Goal: Task Accomplishment & Management: Manage account settings

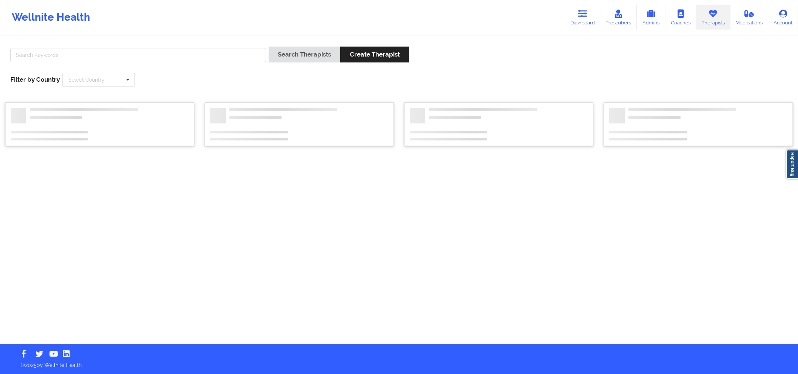
click at [239, 56] on input "text" at bounding box center [138, 55] width 256 height 14
type input "Jennifer Bloom"
click at [306, 57] on button "Search Therapists" at bounding box center [305, 55] width 72 height 16
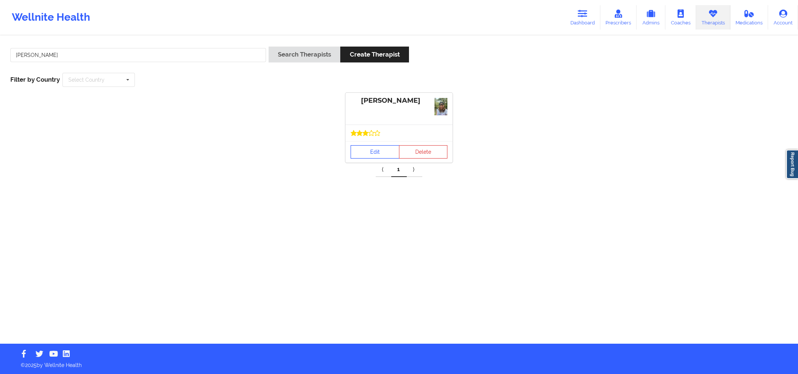
click at [367, 148] on link "Edit" at bounding box center [375, 151] width 49 height 13
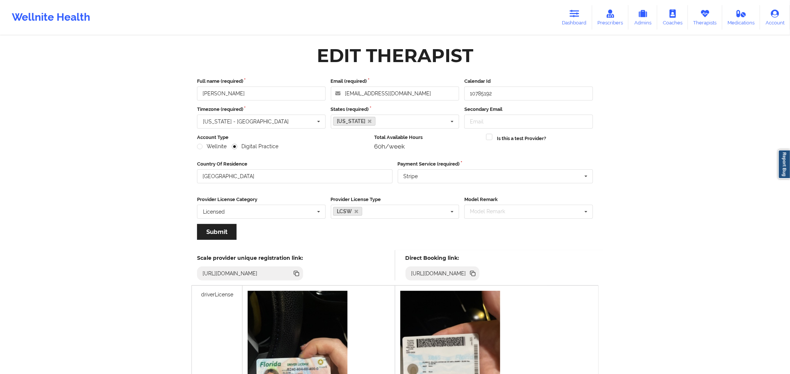
click at [475, 272] on icon at bounding box center [474, 274] width 4 height 4
click at [706, 16] on icon at bounding box center [705, 14] width 10 height 8
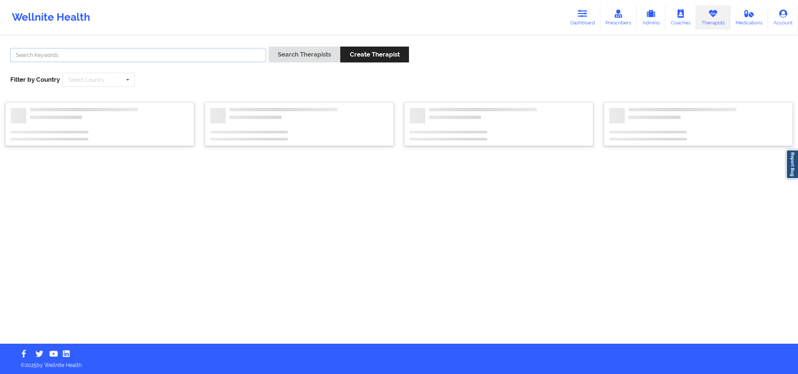
click at [249, 56] on input "text" at bounding box center [138, 55] width 256 height 14
paste input "Raquel Pereda"
type input "Raquel Pereda"
click at [302, 56] on button "Search Therapists" at bounding box center [305, 55] width 72 height 16
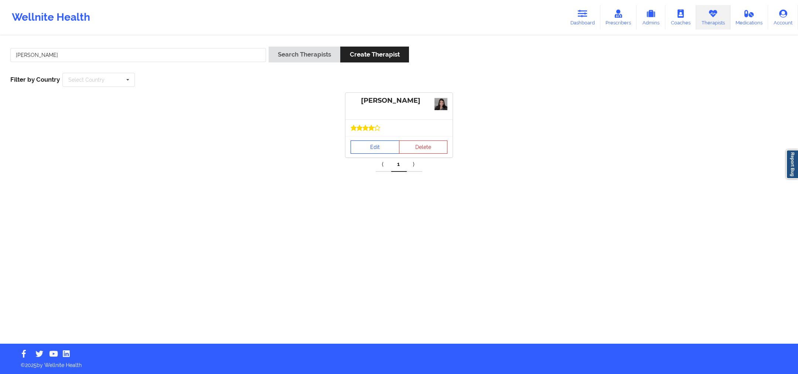
click at [371, 145] on link "Edit" at bounding box center [375, 146] width 49 height 13
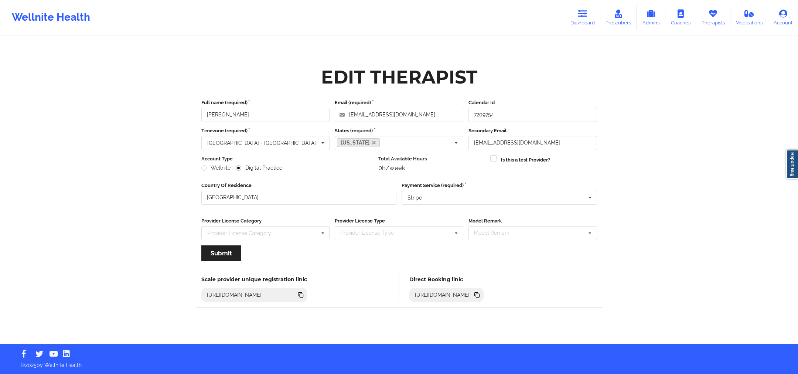
click at [481, 296] on icon at bounding box center [477, 295] width 8 height 8
click at [584, 16] on icon at bounding box center [583, 14] width 10 height 8
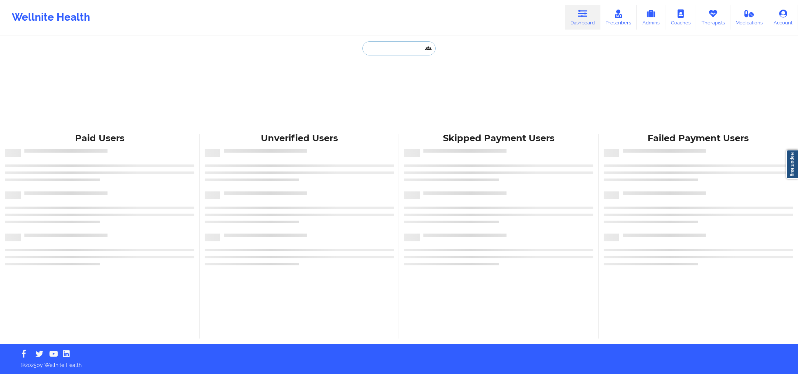
click at [380, 49] on input "text" at bounding box center [399, 48] width 73 height 14
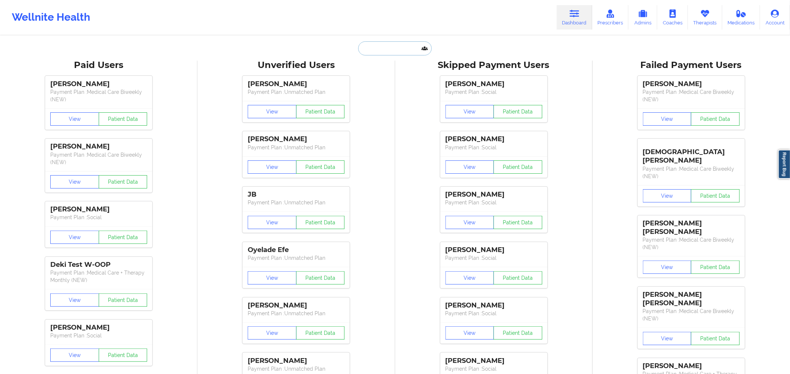
click at [377, 50] on input "text" at bounding box center [394, 48] width 73 height 14
paste input "[PERSON_NAME]"
type input "[PERSON_NAME]"
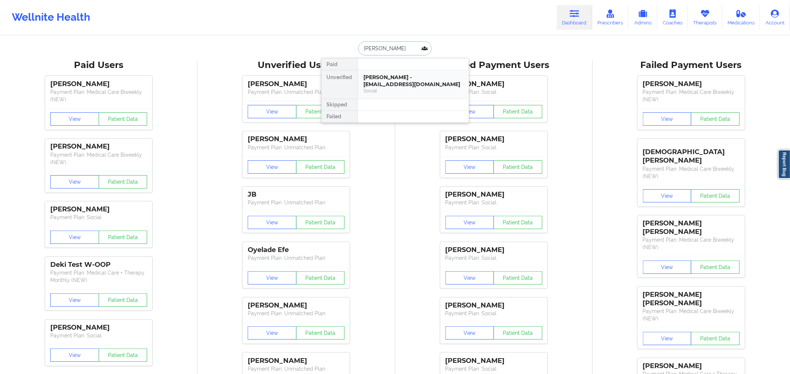
click at [396, 92] on div "Social" at bounding box center [413, 91] width 99 height 6
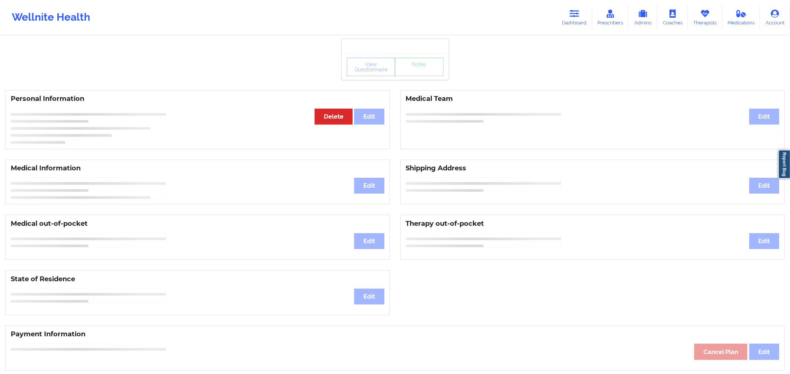
drag, startPoint x: 396, startPoint y: 92, endPoint x: 458, endPoint y: 220, distance: 142.0
click at [450, 0] on html "Wellnite Health Dashboard Prescribers Admins Coaches Therapists Medications Acc…" at bounding box center [395, 187] width 790 height 374
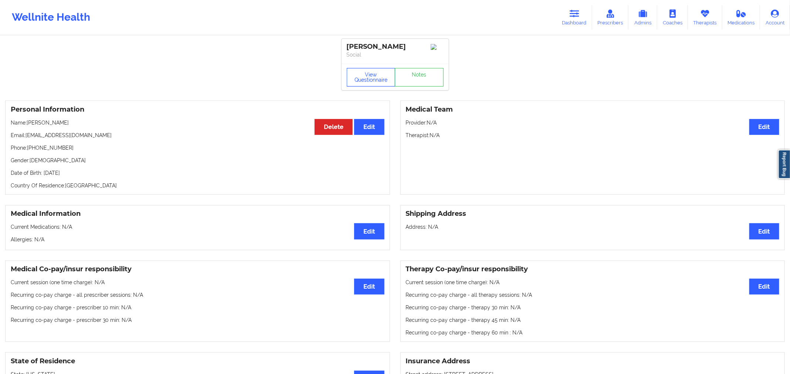
click at [371, 79] on button "View Questionnaire" at bounding box center [371, 77] width 49 height 18
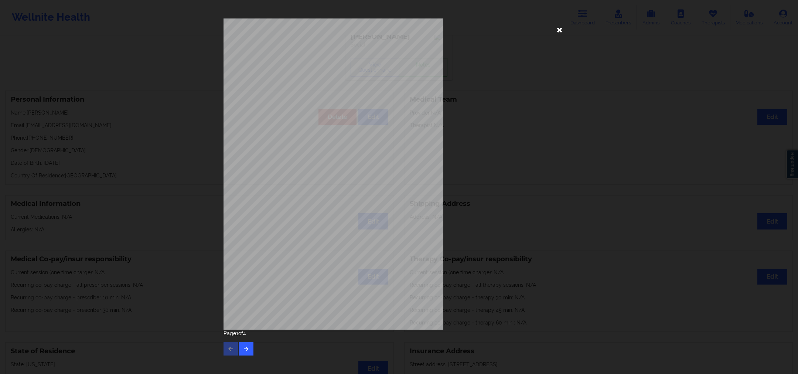
click at [562, 29] on icon at bounding box center [560, 30] width 12 height 12
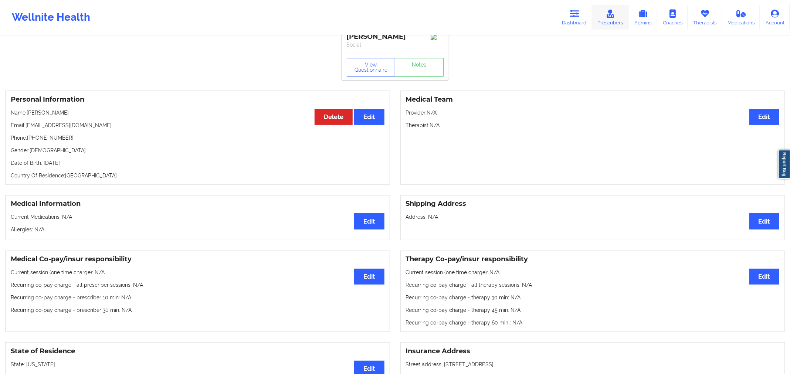
click at [597, 18] on link "Prescribers" at bounding box center [610, 17] width 37 height 24
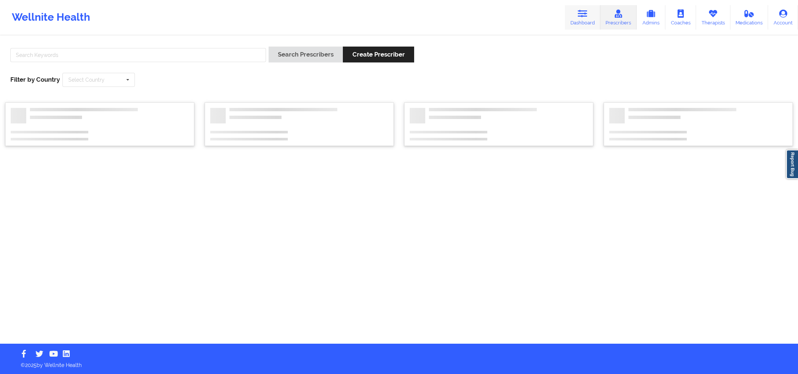
click at [579, 24] on link "Dashboard" at bounding box center [582, 17] width 35 height 24
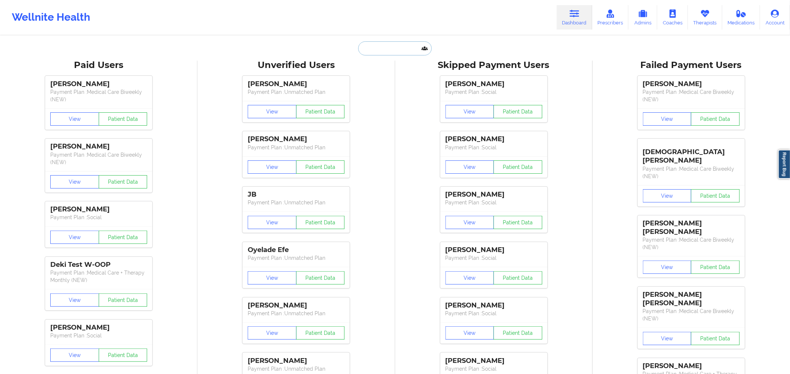
click at [382, 47] on input "text" at bounding box center [394, 48] width 73 height 14
paste input "[PERSON_NAME]"
type input "[PERSON_NAME]"
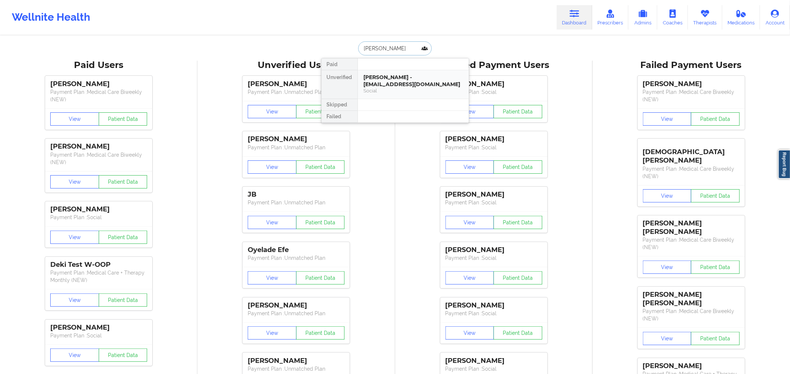
click at [387, 89] on div "Social" at bounding box center [413, 91] width 99 height 6
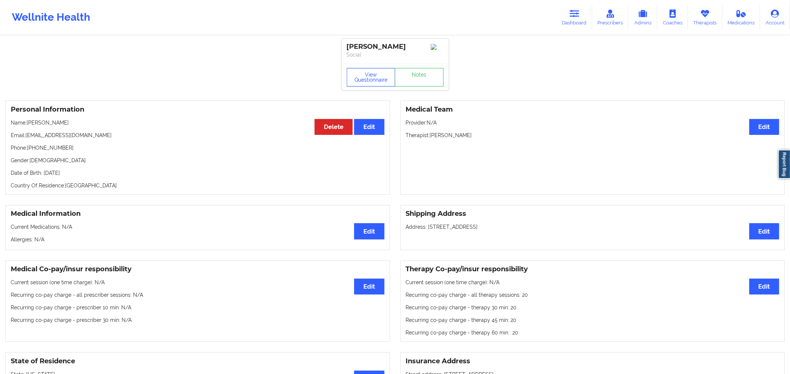
click at [376, 82] on button "View Questionnaire" at bounding box center [371, 77] width 49 height 18
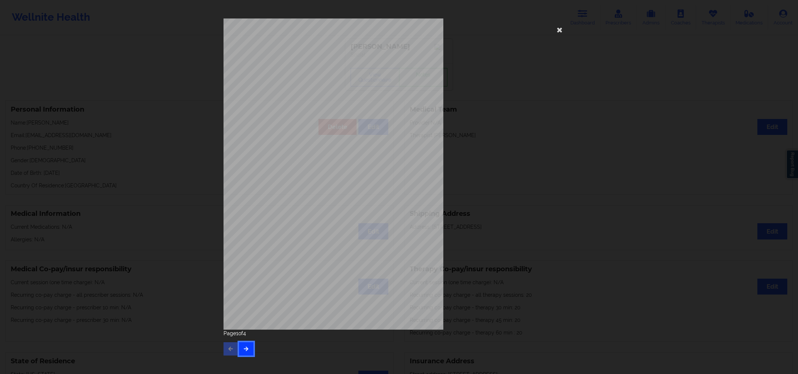
click at [241, 346] on button "button" at bounding box center [246, 348] width 14 height 13
click at [251, 349] on button "button" at bounding box center [246, 348] width 14 height 13
click at [232, 351] on button "button" at bounding box center [231, 348] width 14 height 13
click at [247, 346] on button "button" at bounding box center [246, 348] width 14 height 13
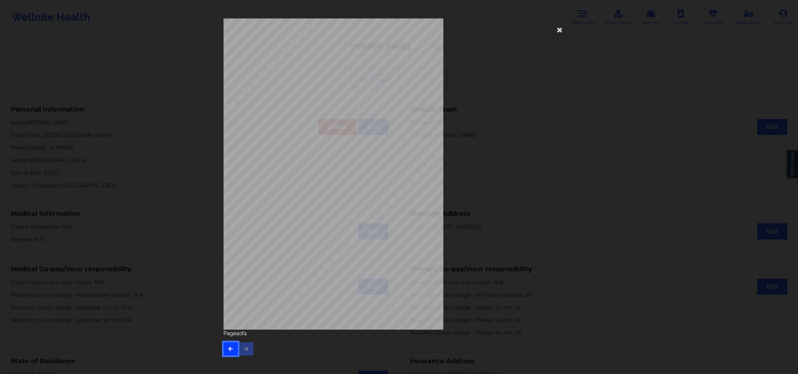
click at [232, 342] on button "button" at bounding box center [231, 348] width 14 height 13
click at [232, 342] on div "Page 1 of 4" at bounding box center [399, 343] width 351 height 26
